Goal: Transaction & Acquisition: Purchase product/service

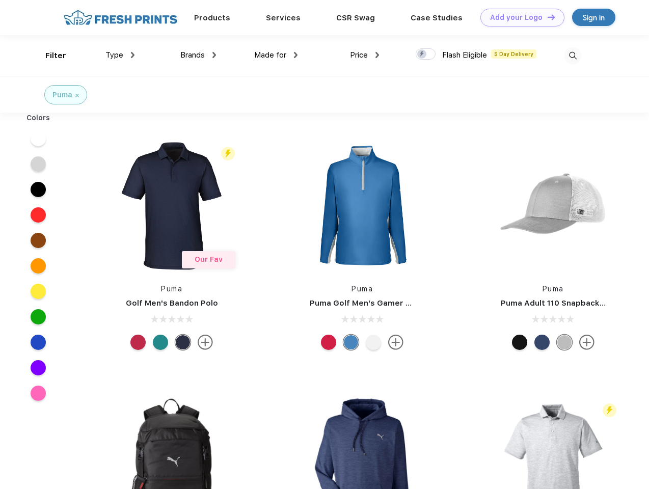
click at [519, 17] on link "Add your Logo Design Tool" at bounding box center [522, 18] width 84 height 18
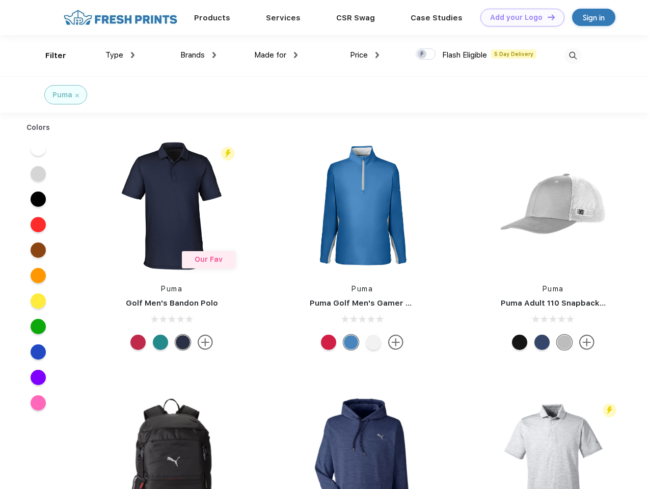
click at [0, 0] on div "Design Tool" at bounding box center [0, 0] width 0 height 0
click at [547, 17] on link "Add your Logo Design Tool" at bounding box center [522, 18] width 84 height 18
click at [49, 56] on div "Filter" at bounding box center [55, 56] width 21 height 12
click at [120, 55] on span "Type" at bounding box center [114, 54] width 18 height 9
click at [198, 55] on span "Brands" at bounding box center [192, 54] width 24 height 9
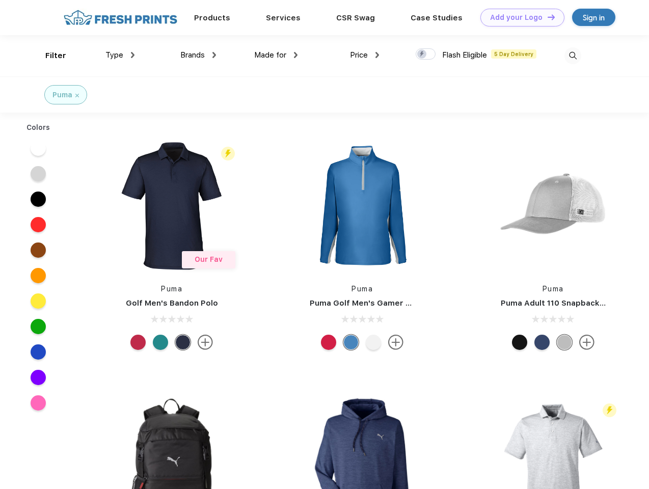
click at [276, 55] on span "Made for" at bounding box center [270, 54] width 32 height 9
click at [365, 55] on span "Price" at bounding box center [359, 54] width 18 height 9
click at [426, 55] on div at bounding box center [426, 53] width 20 height 11
click at [422, 55] on input "checkbox" at bounding box center [419, 51] width 7 height 7
click at [573, 56] on img at bounding box center [572, 55] width 17 height 17
